Goal: Check status

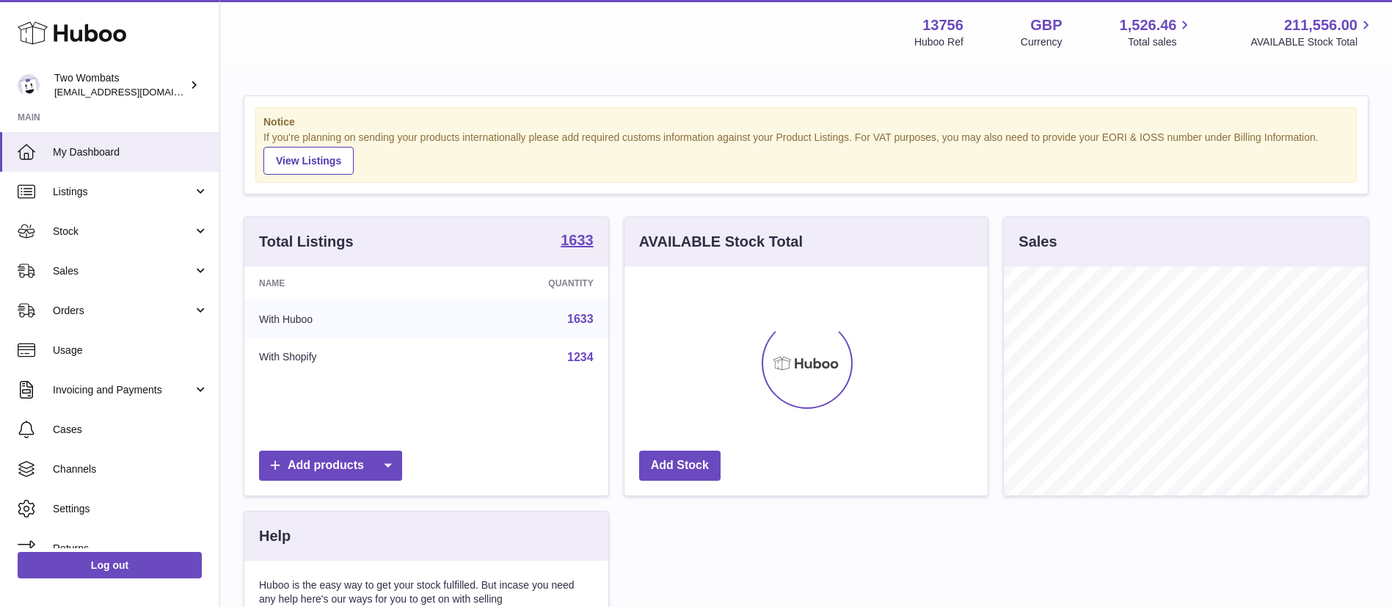
scroll to position [229, 363]
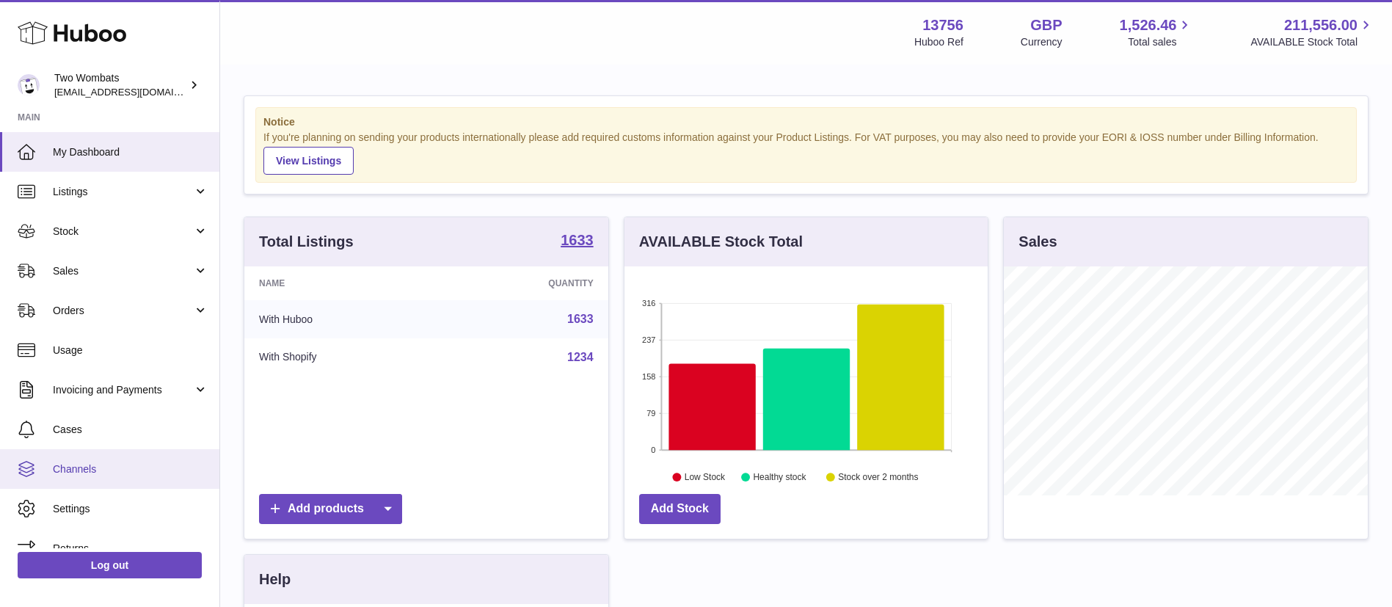
click at [101, 468] on span "Channels" at bounding box center [131, 469] width 156 height 14
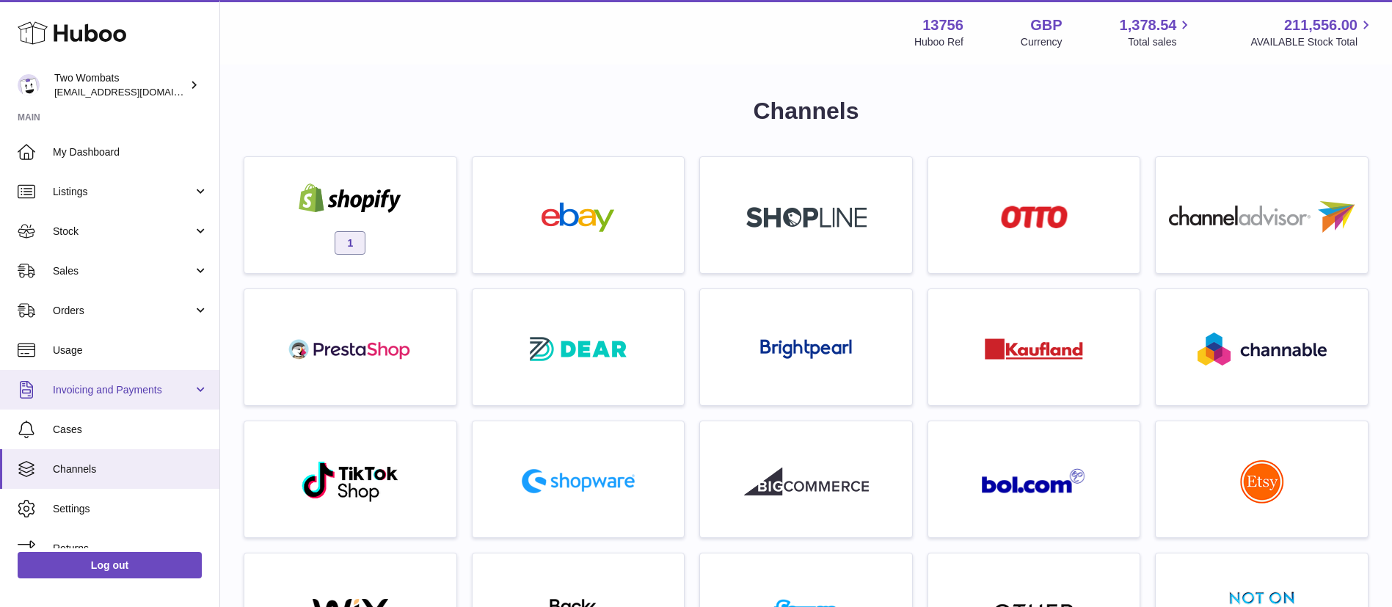
click at [158, 393] on span "Invoicing and Payments" at bounding box center [123, 390] width 140 height 14
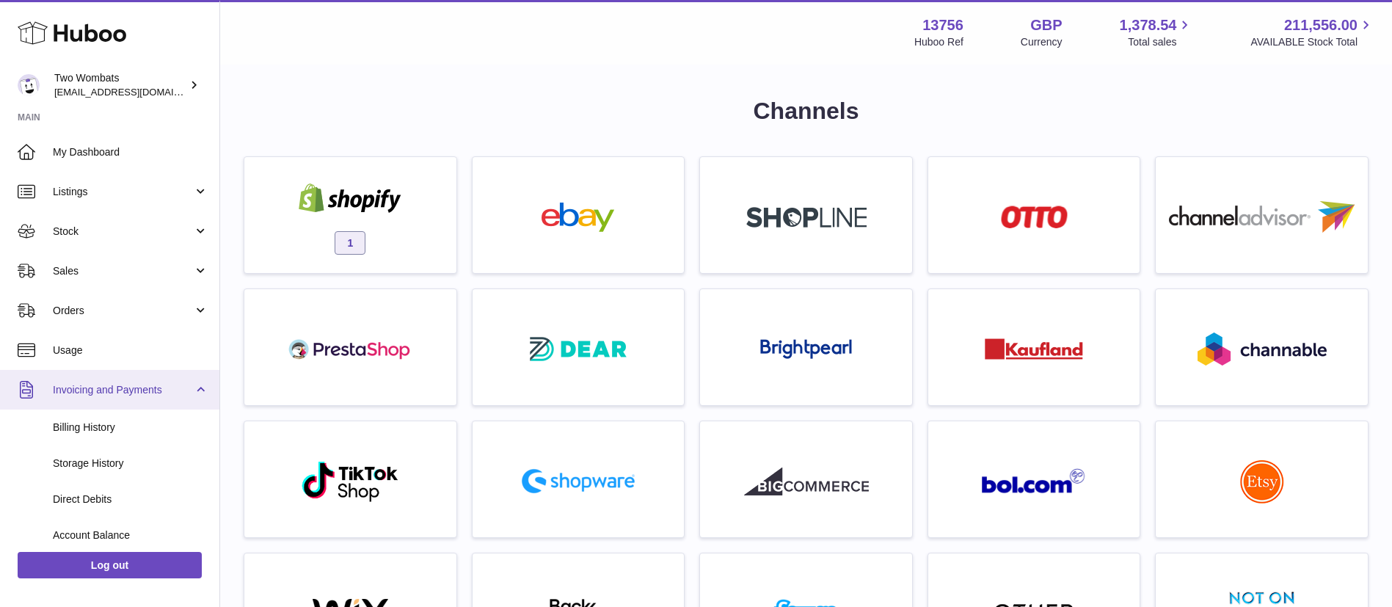
scroll to position [164, 0]
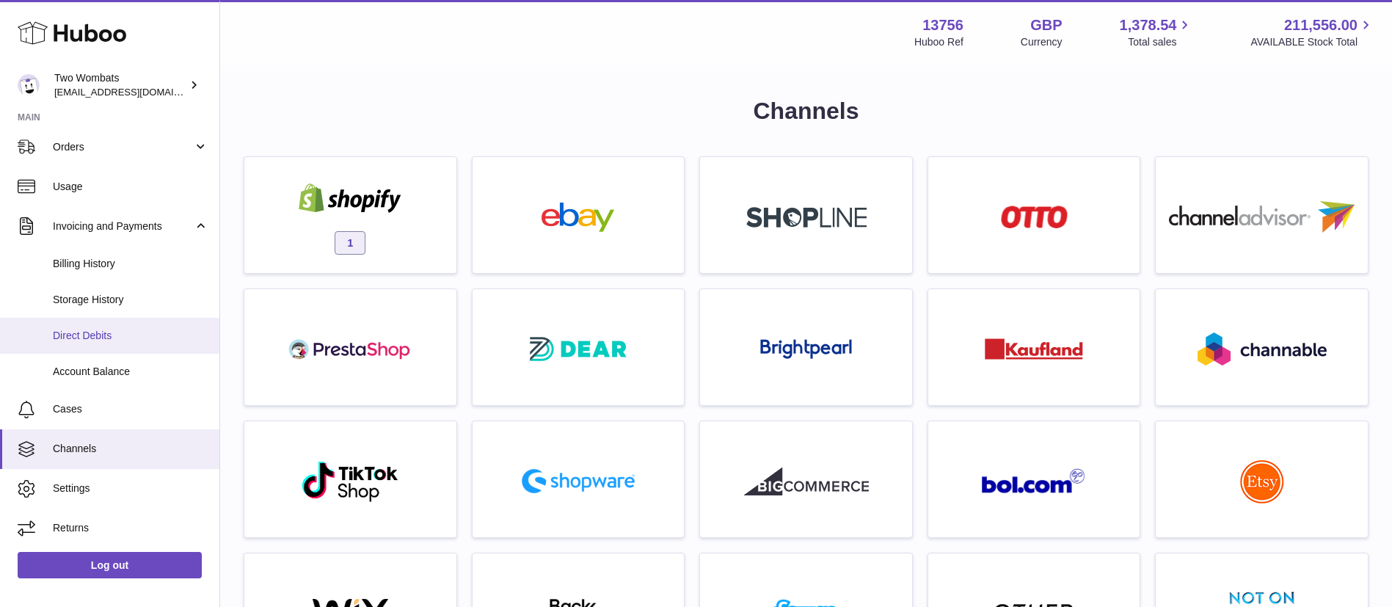
click at [125, 332] on span "Direct Debits" at bounding box center [131, 336] width 156 height 14
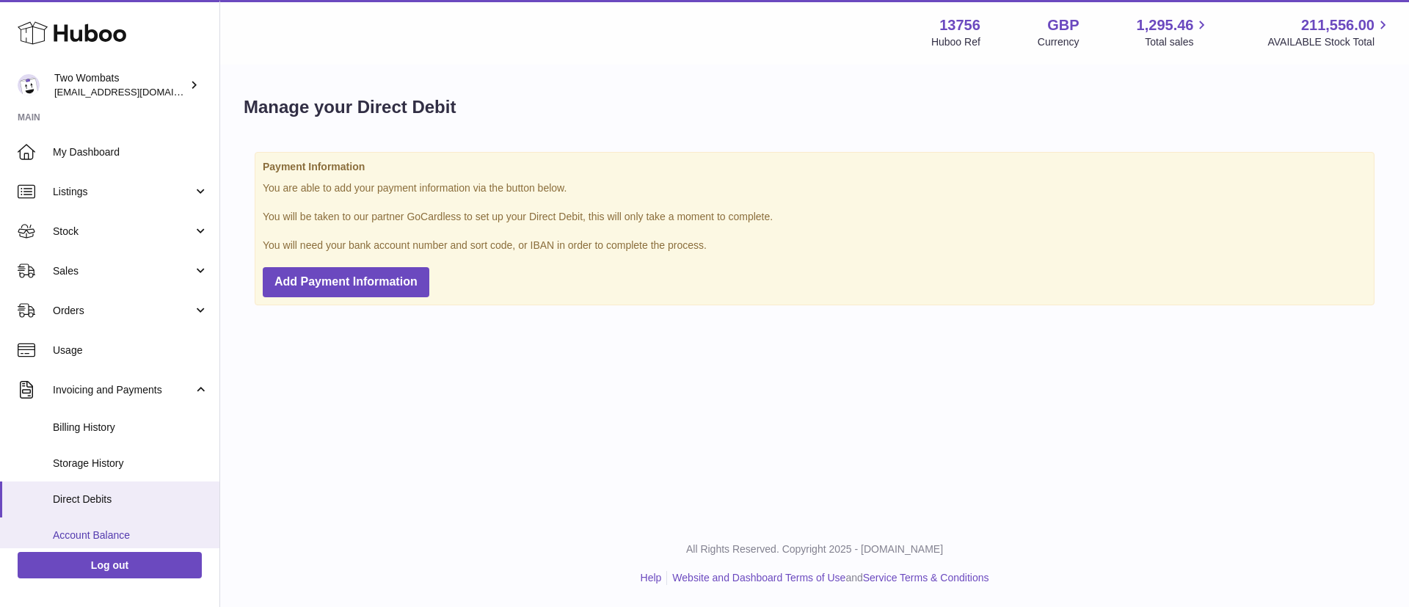
click at [126, 528] on span "Account Balance" at bounding box center [131, 535] width 156 height 14
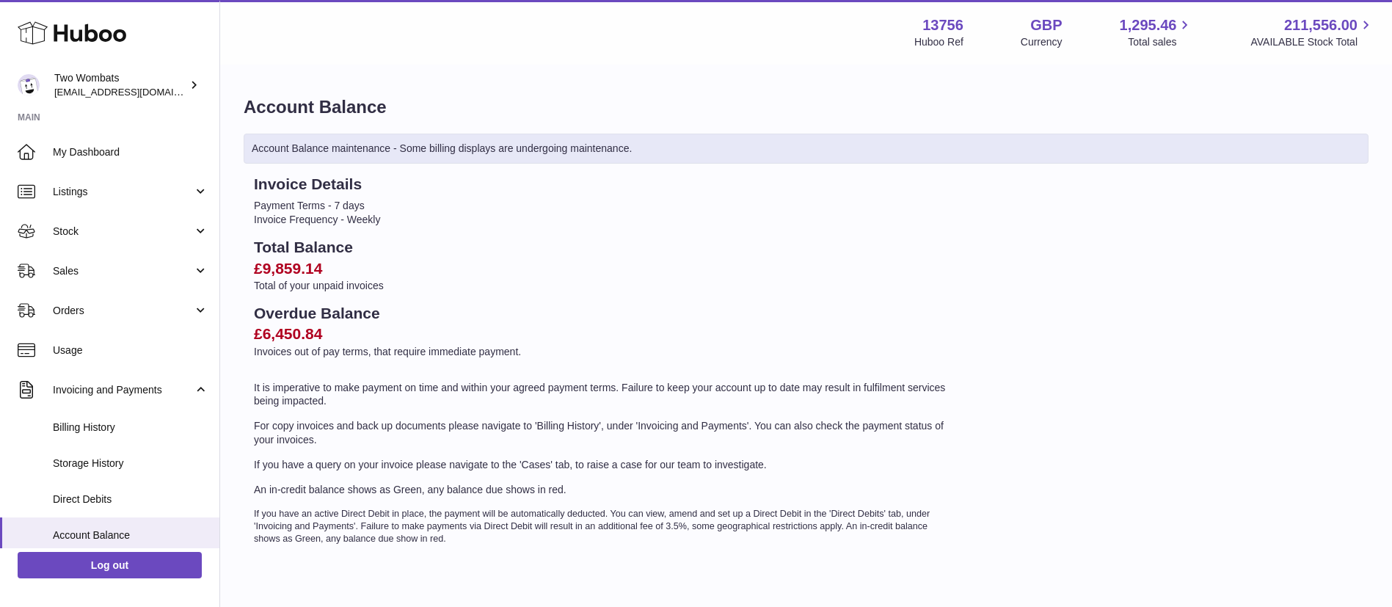
click at [342, 331] on h2 "£6,450.84" at bounding box center [603, 334] width 699 height 21
drag, startPoint x: 338, startPoint y: 266, endPoint x: 247, endPoint y: 269, distance: 91.8
click at [247, 269] on div "Invoice Details Payment Terms - 7 days Invoice Frequency - Weekly Total Balance…" at bounding box center [603, 359] width 719 height 371
copy h2 "£9,859.14"
